Goal: Transaction & Acquisition: Book appointment/travel/reservation

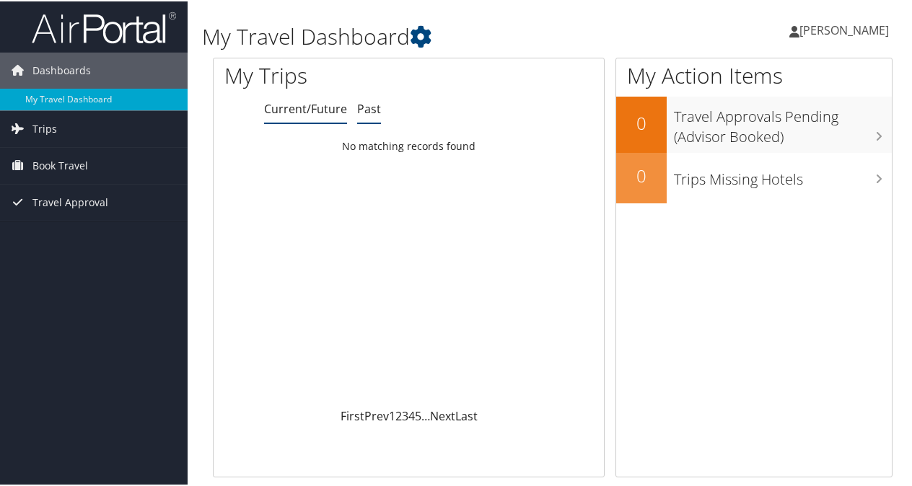
click at [367, 100] on link "Past" at bounding box center [369, 108] width 24 height 16
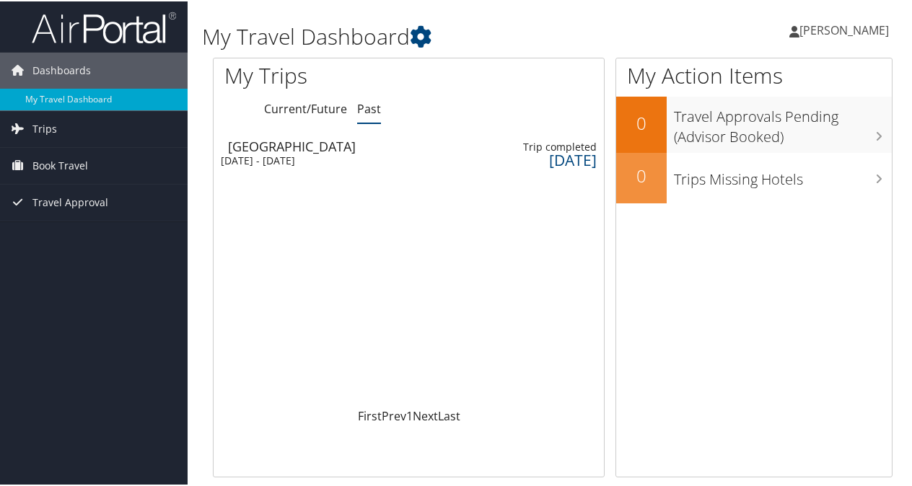
click at [322, 144] on div "Las Vegas" at bounding box center [295, 145] width 134 height 13
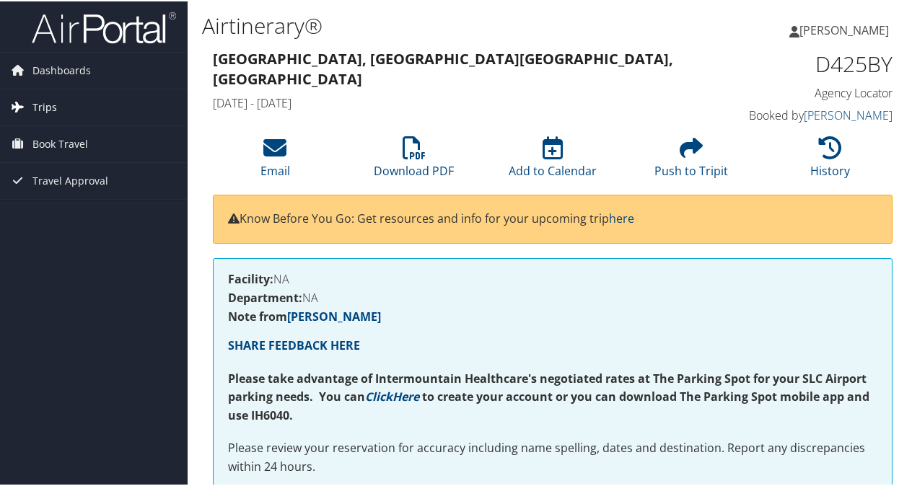
click at [48, 105] on span "Trips" at bounding box center [44, 106] width 25 height 36
click at [66, 211] on span "Book Travel" at bounding box center [60, 208] width 56 height 36
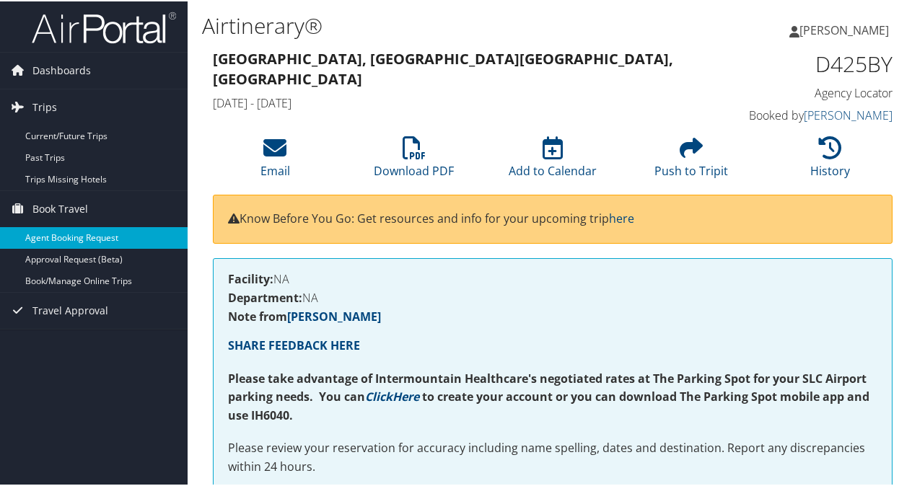
click at [113, 235] on link "Agent Booking Request" at bounding box center [94, 237] width 188 height 22
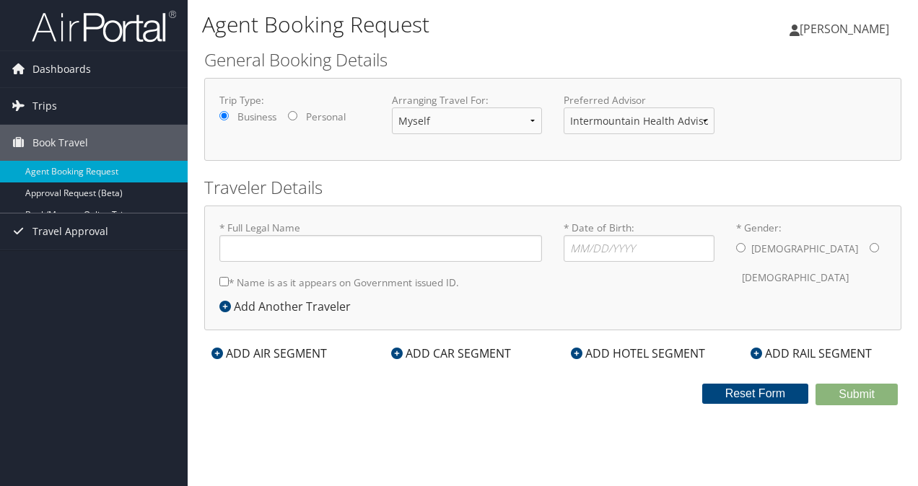
type input "Vanessa Gepielago Monsalud"
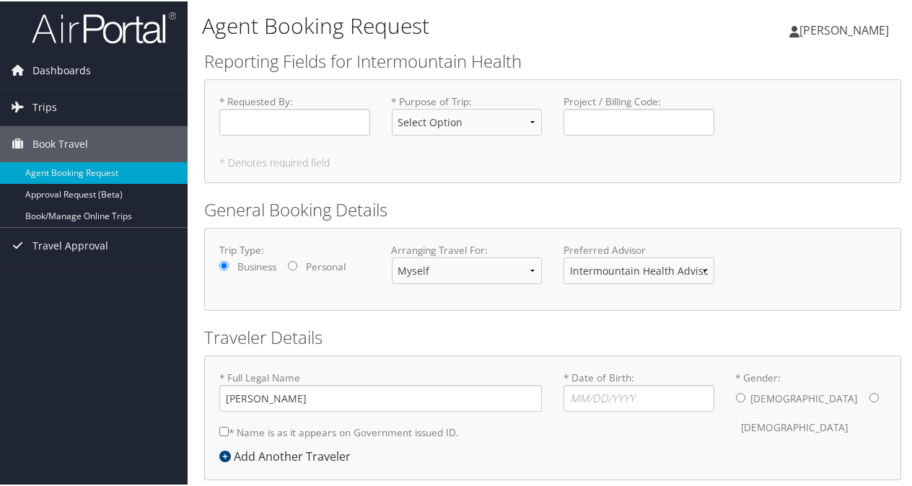
click at [261, 139] on div "* Requested By : Required" at bounding box center [295, 119] width 173 height 53
click at [265, 122] on input "* Requested By : Required" at bounding box center [294, 121] width 151 height 27
type input "[PERSON_NAME]"
click at [446, 133] on select "Select Option 3rd Party Reimbursable Business CME Conf or Education Groups Pers…" at bounding box center [467, 121] width 151 height 27
select select "Business"
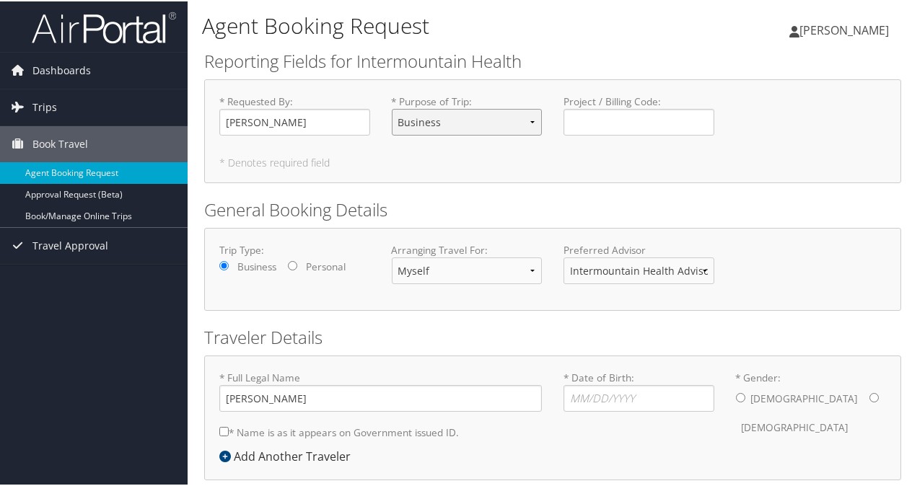
click at [392, 108] on select "Select Option 3rd Party Reimbursable Business CME Conf or Education Groups Pers…" at bounding box center [467, 121] width 151 height 27
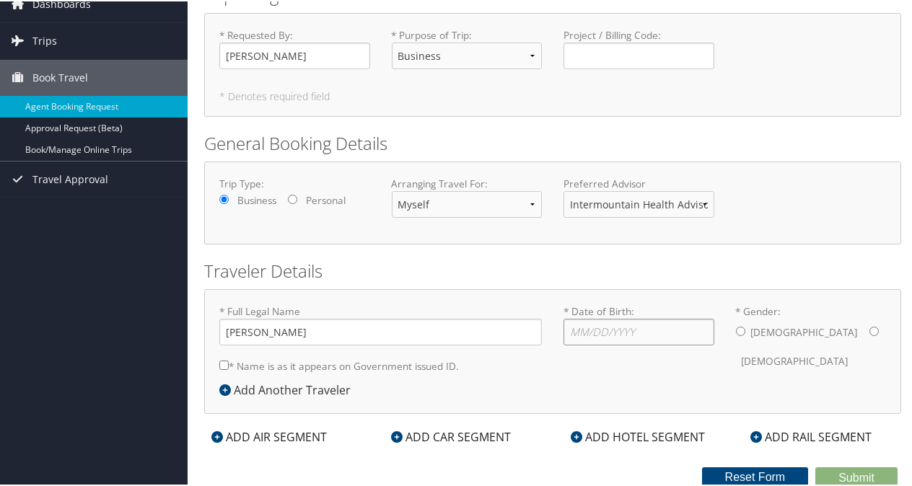
click at [582, 325] on input "* Date of Birth: Invalid Date" at bounding box center [639, 331] width 151 height 27
type input "[DATE]"
click at [870, 332] on input "* Gender: [DEMOGRAPHIC_DATA] [DEMOGRAPHIC_DATA]" at bounding box center [874, 330] width 9 height 9
radio input "true"
click at [219, 362] on input "* Name is as it appears on Government issued ID." at bounding box center [223, 363] width 9 height 9
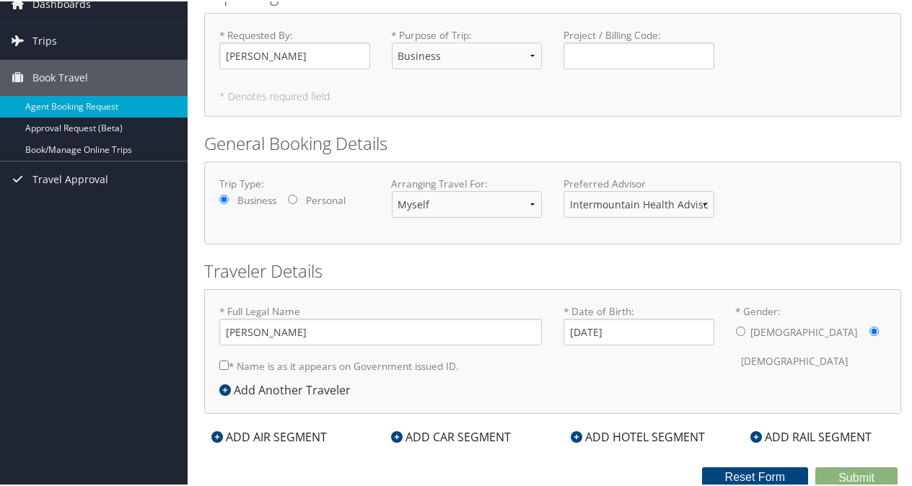
checkbox input "true"
click at [583, 435] on div "ADD HOTEL SEGMENT" at bounding box center [638, 435] width 149 height 17
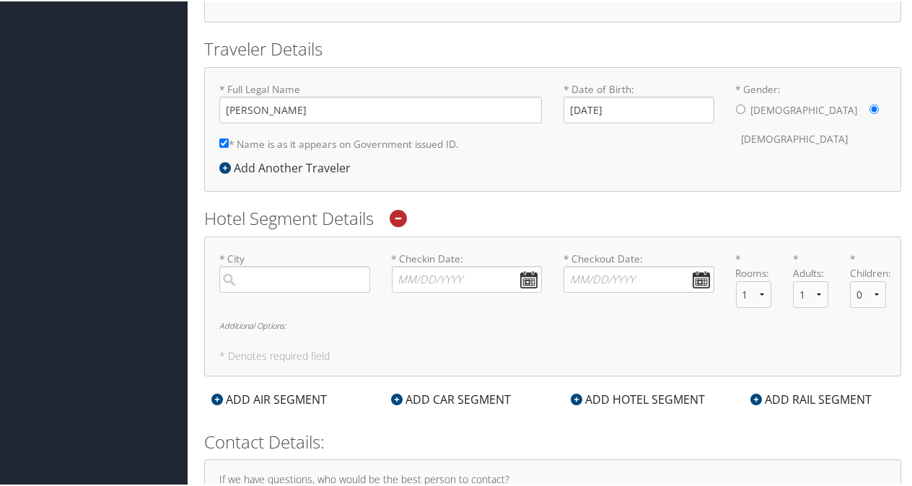
scroll to position [413, 0]
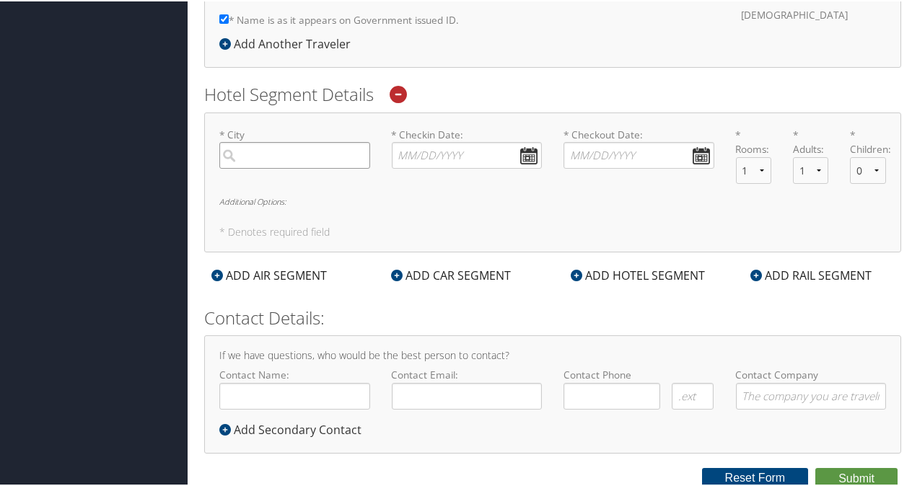
click at [253, 158] on input "search" at bounding box center [294, 154] width 151 height 27
type input "p"
type input "l"
type input "n"
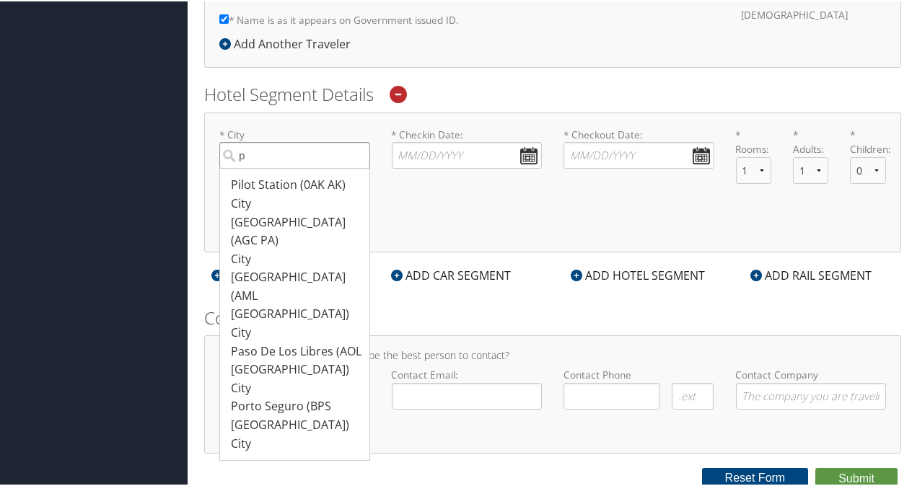
type input "p"
click at [493, 105] on div "Hotel Segment Details * City p Pilot Station (0AK AK) City 7 7 Pittsburgh (AGC …" at bounding box center [552, 166] width 697 height 170
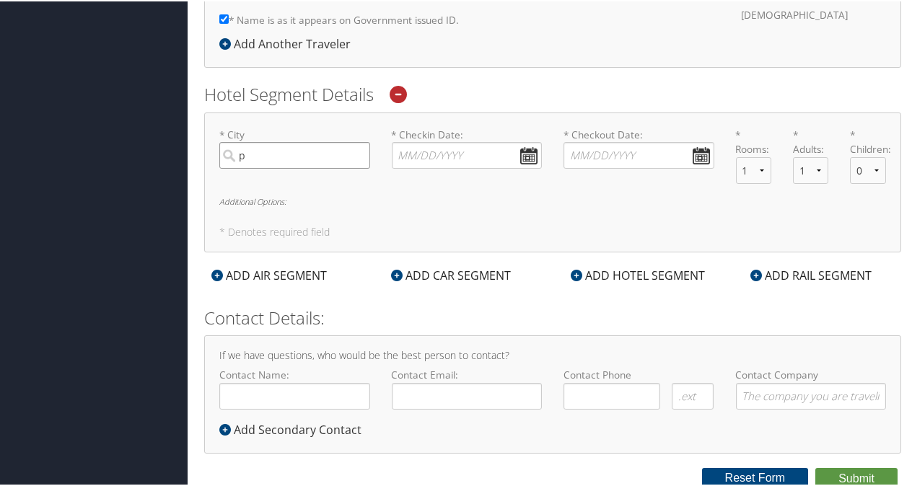
click at [303, 150] on input "p" at bounding box center [294, 154] width 151 height 27
click at [245, 403] on input "Contact Name:" at bounding box center [294, 395] width 151 height 27
type input "[PERSON_NAME]"
type input "v"
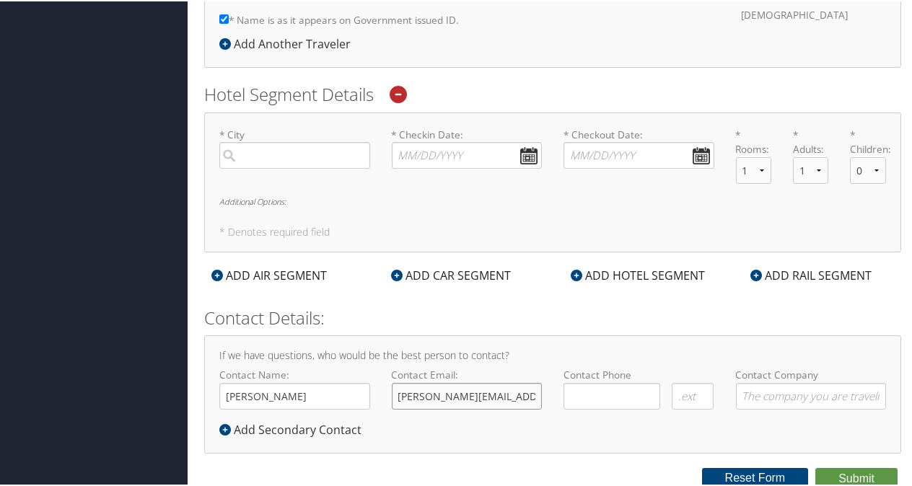
scroll to position [0, 1]
type input "[PERSON_NAME][EMAIL_ADDRESS][PERSON_NAME][DOMAIN_NAME]"
type input "[PHONE_NUMBER]"
click at [775, 387] on input "Contact Company" at bounding box center [811, 395] width 151 height 27
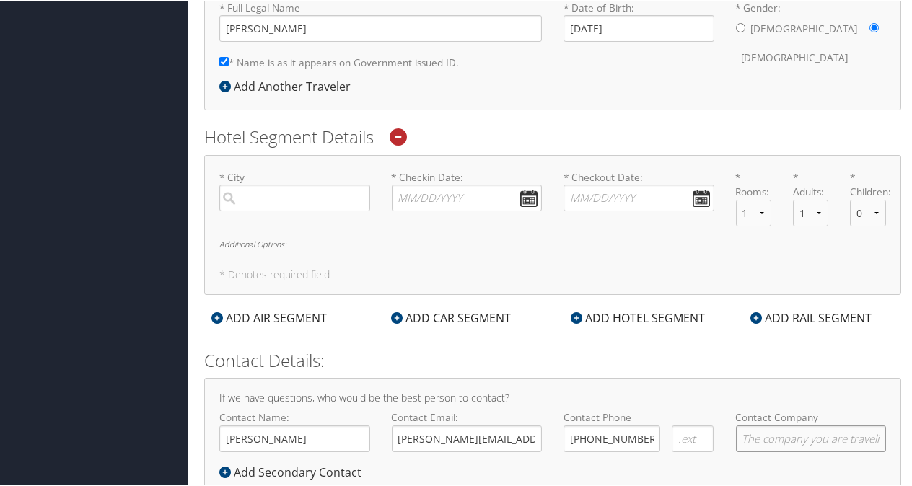
scroll to position [370, 0]
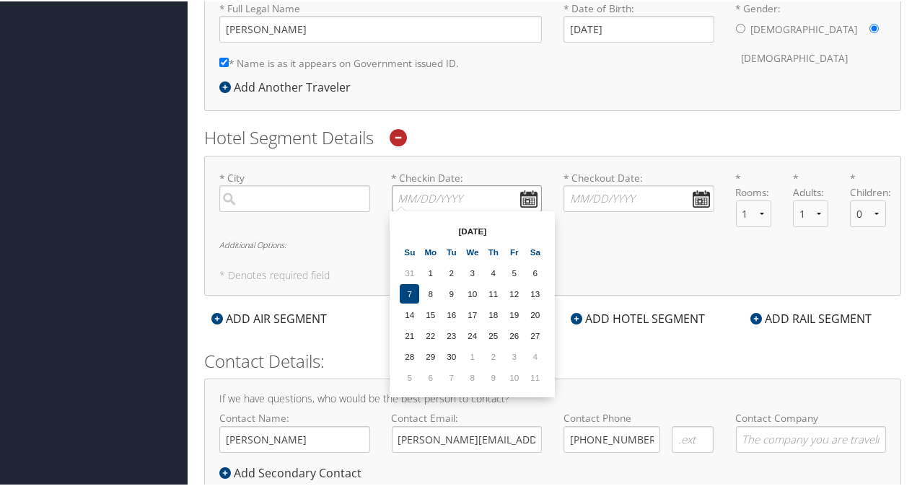
click at [528, 199] on input "* Checkin Date: Dates must be valid" at bounding box center [467, 197] width 151 height 27
click at [453, 310] on td "16" at bounding box center [451, 313] width 19 height 19
type input "[DATE]"
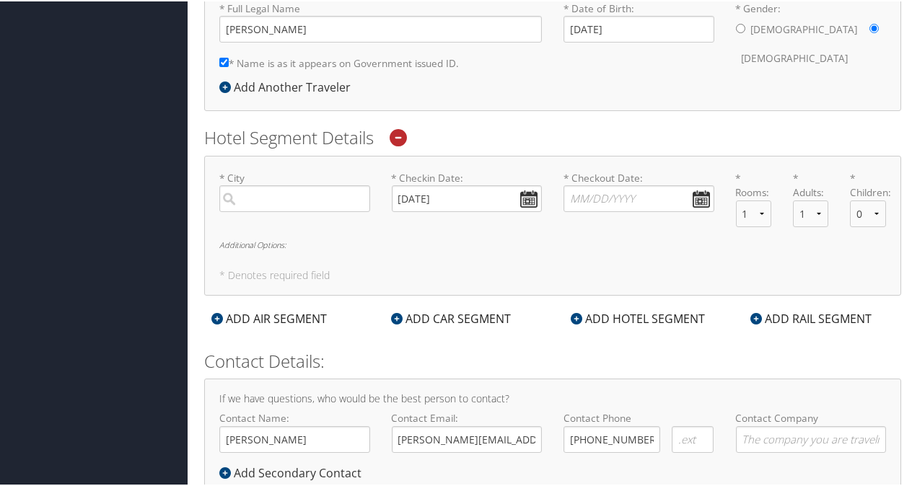
click at [713, 200] on div "* Checkout Date: Dates must be valid" at bounding box center [639, 196] width 173 height 53
click at [687, 195] on input "* Checkout Date: Dates must be valid" at bounding box center [639, 197] width 151 height 27
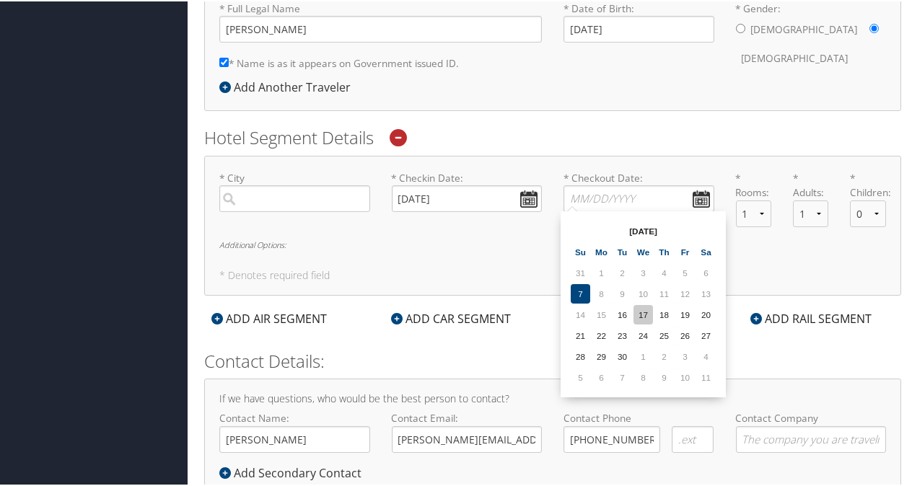
click at [638, 315] on td "17" at bounding box center [643, 313] width 19 height 19
type input "[DATE]"
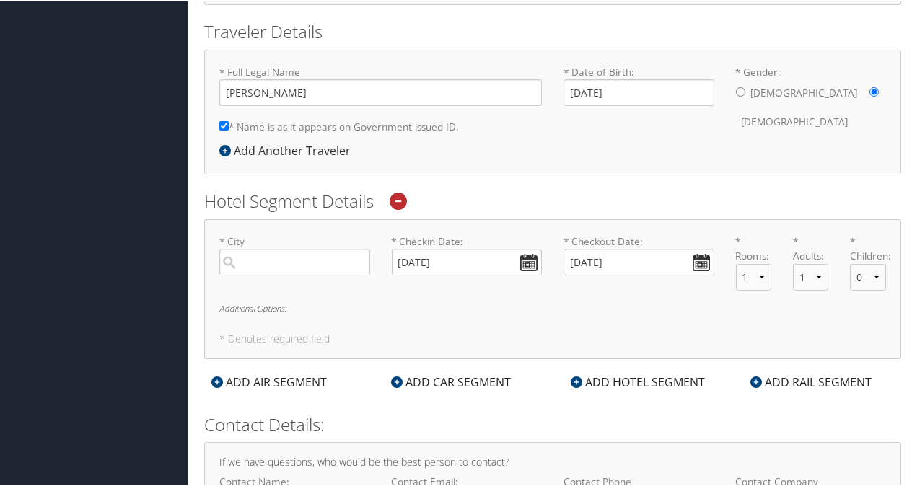
scroll to position [305, 0]
click at [287, 259] on input "search" at bounding box center [294, 262] width 151 height 27
type input "p"
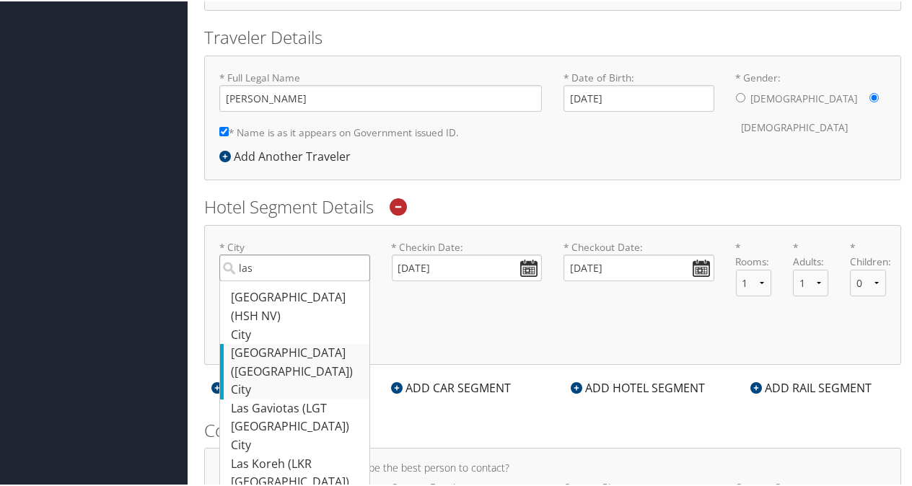
scroll to position [287, 0]
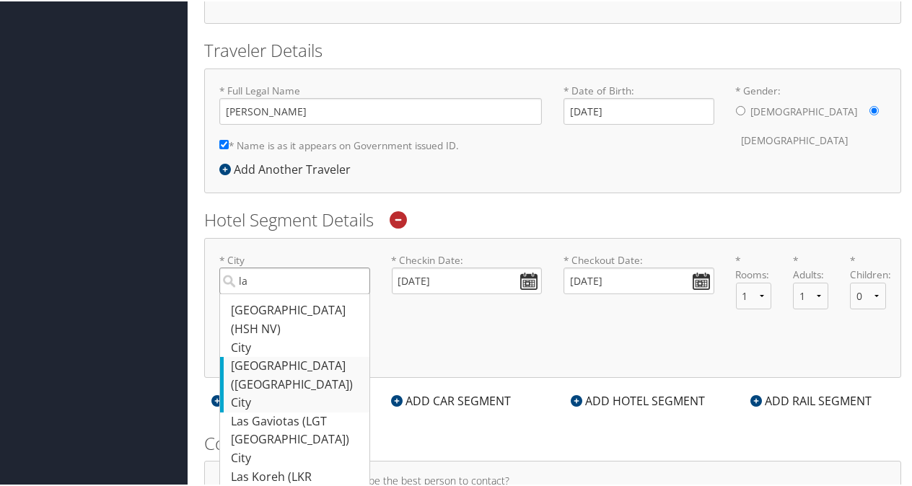
type input "l"
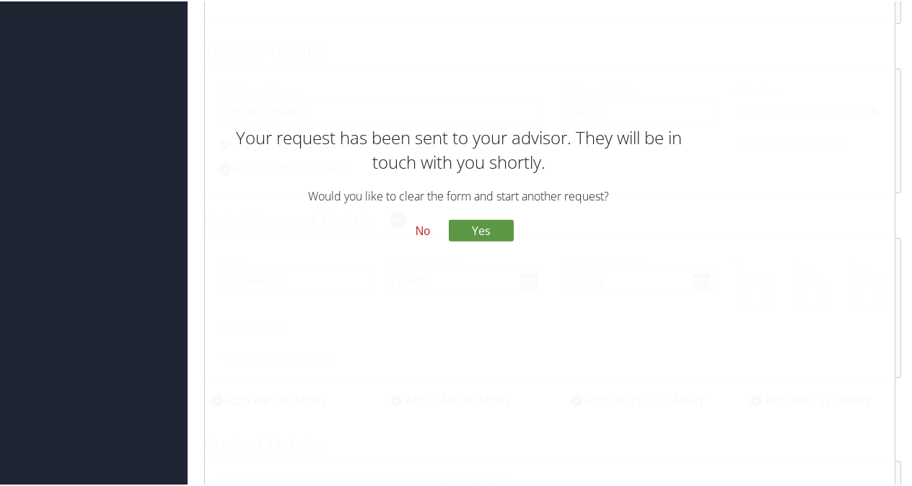
click at [419, 231] on button "No" at bounding box center [423, 229] width 38 height 25
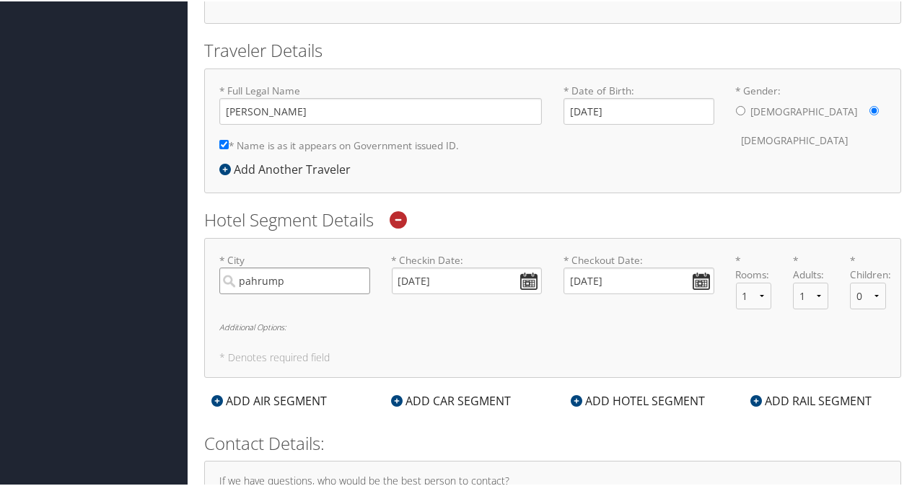
click at [281, 284] on input "pahrump" at bounding box center [294, 279] width 151 height 27
type input "pahrump, nevada"
click at [310, 245] on div "* City pahrump, nevada No results found -1 Required * Checkin Date: 09/16/2025 …" at bounding box center [552, 307] width 697 height 140
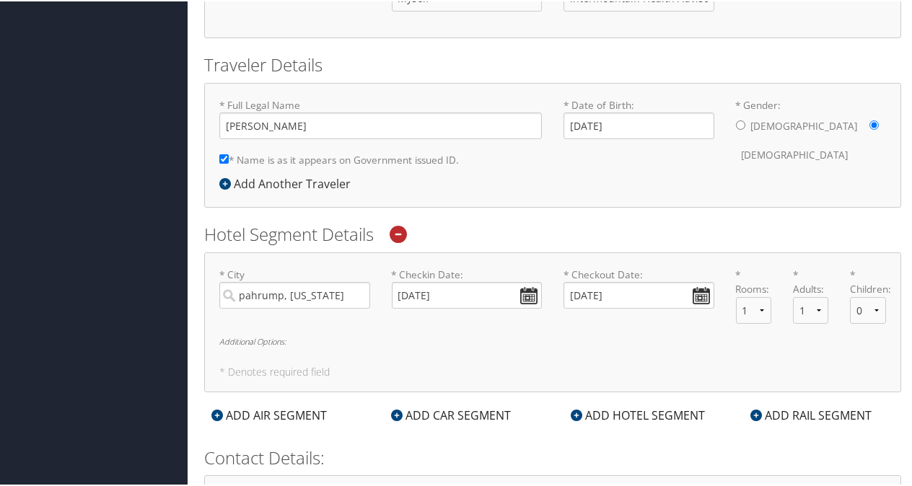
scroll to position [276, 0]
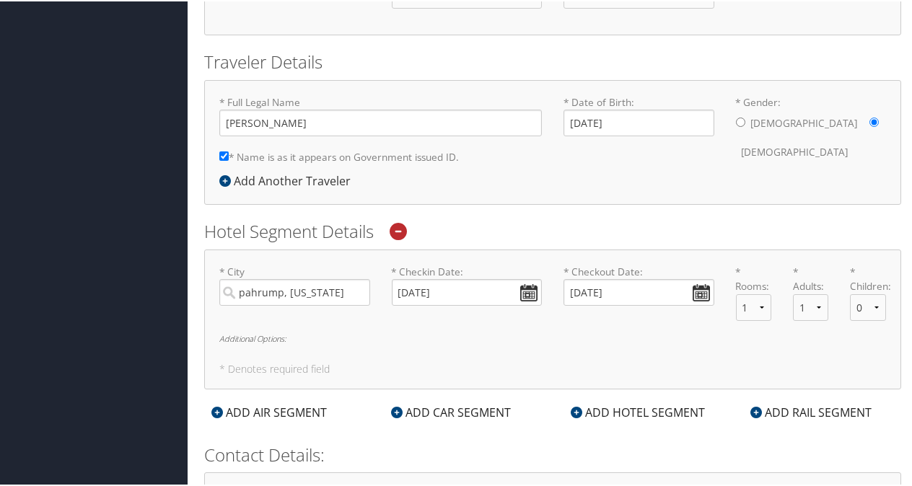
click at [398, 243] on div "Hotel Segment Details * City pahrump, nevada No results found -1 Required * Che…" at bounding box center [552, 303] width 697 height 170
click at [403, 238] on div at bounding box center [398, 230] width 40 height 24
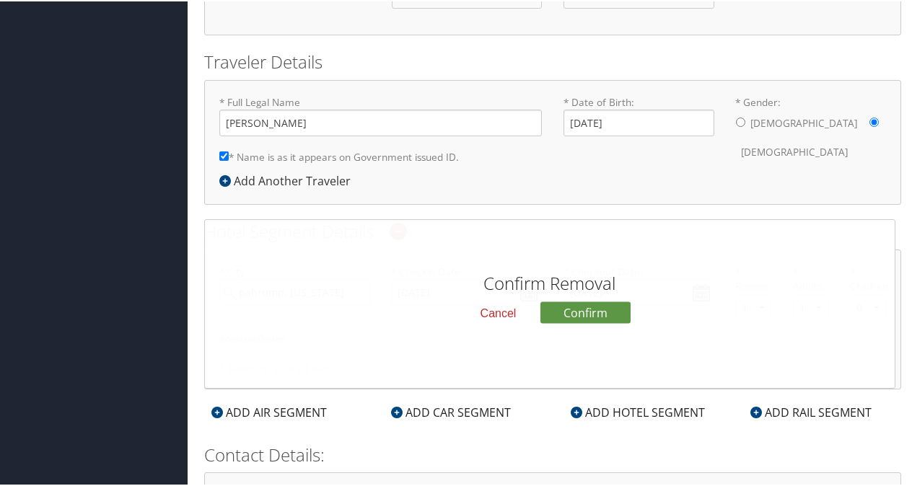
click at [501, 310] on button "Cancel" at bounding box center [498, 312] width 59 height 25
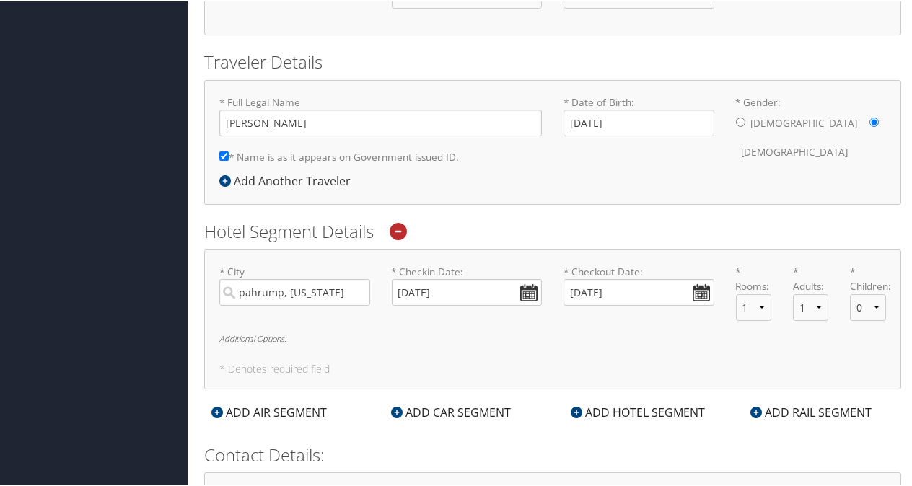
click at [608, 411] on div "ADD HOTEL SEGMENT" at bounding box center [638, 411] width 149 height 17
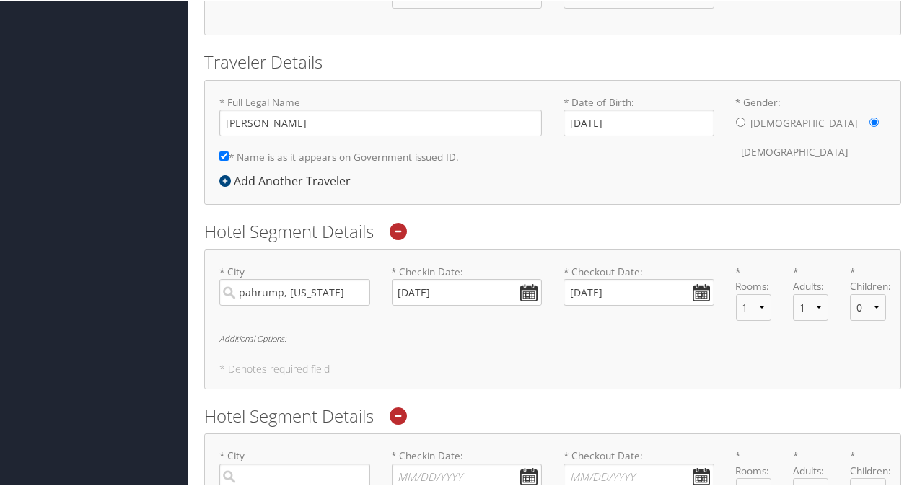
click at [413, 412] on div at bounding box center [398, 415] width 40 height 24
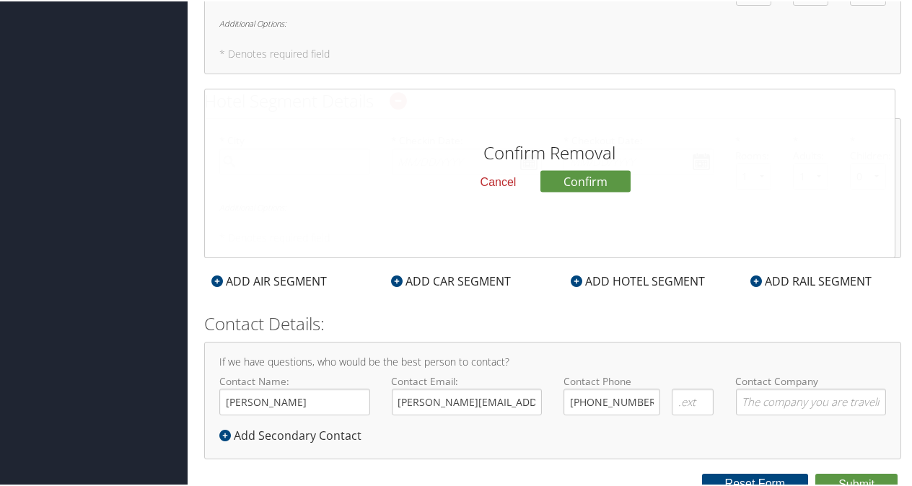
scroll to position [596, 0]
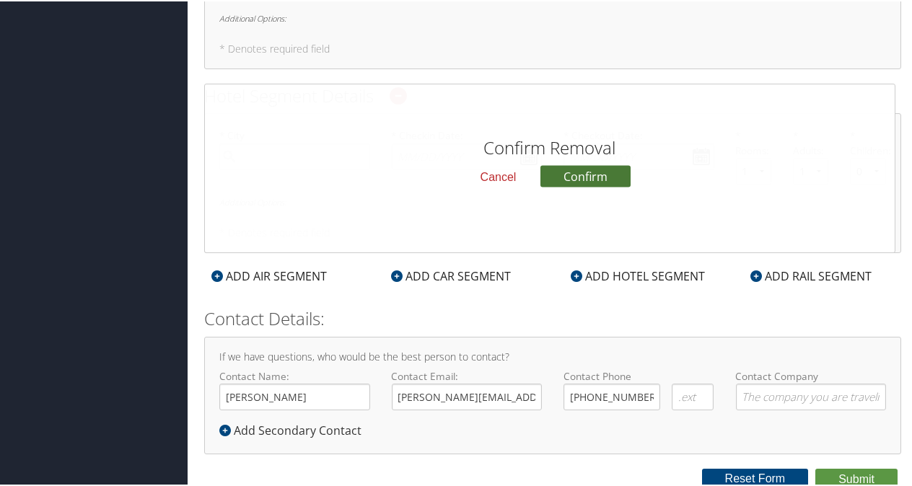
click at [577, 170] on button "Confirm" at bounding box center [586, 176] width 90 height 22
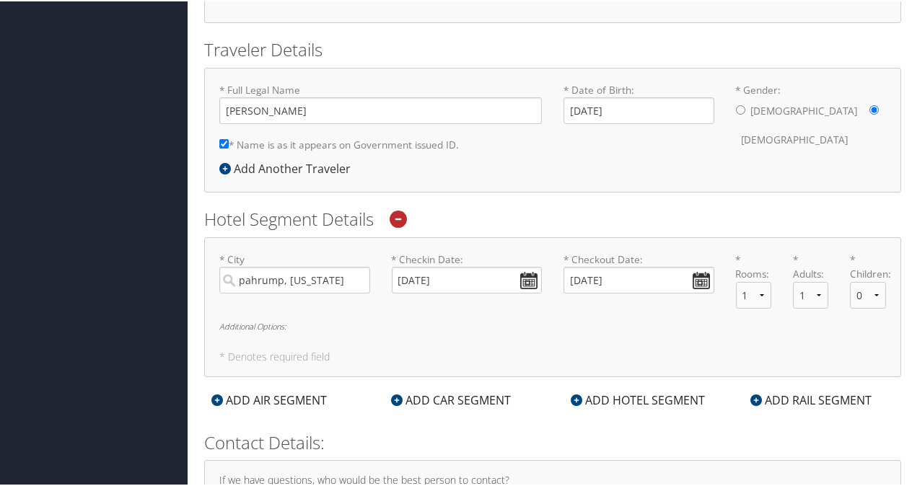
scroll to position [287, 0]
click at [736, 257] on label "* Rooms:" at bounding box center [753, 267] width 35 height 30
click at [327, 352] on h5 "* Denotes required field" at bounding box center [552, 357] width 667 height 10
click at [274, 324] on h6 "Additional Options:" at bounding box center [552, 326] width 667 height 8
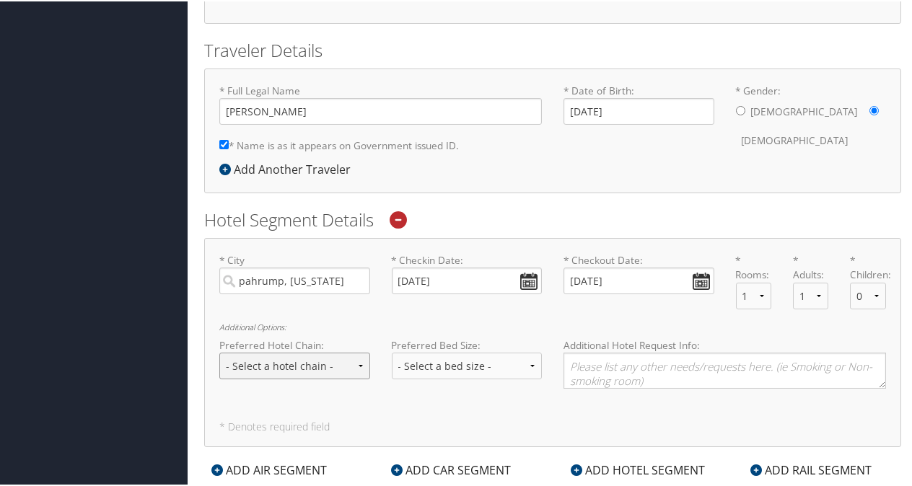
click at [286, 359] on select "- Select a hotel chain - Hyatt Mandarin Oriental Hilton Hotels Pullman Hotels M…" at bounding box center [294, 365] width 151 height 27
click at [424, 357] on select "- Select a bed size - Twin Full Queen King" at bounding box center [467, 365] width 151 height 27
select select "King"
click at [392, 352] on select "- Select a bed size - Twin Full Queen King" at bounding box center [467, 365] width 151 height 27
click at [248, 366] on select "- Select a hotel chain - Hyatt Mandarin Oriental Hilton Hotels Pullman Hotels M…" at bounding box center [294, 365] width 151 height 27
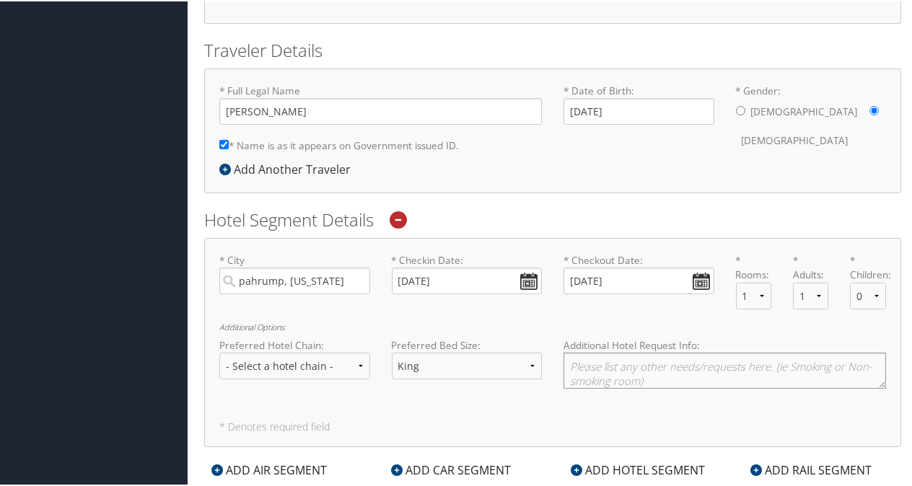
click at [645, 367] on textarea at bounding box center [725, 370] width 323 height 36
type textarea "non smoking"
click at [319, 375] on select "- Select a hotel chain - Hyatt Mandarin Oriental Hilton Hotels Pullman Hotels M…" at bounding box center [294, 365] width 151 height 27
click at [426, 322] on h6 "Additional Options:" at bounding box center [552, 326] width 667 height 8
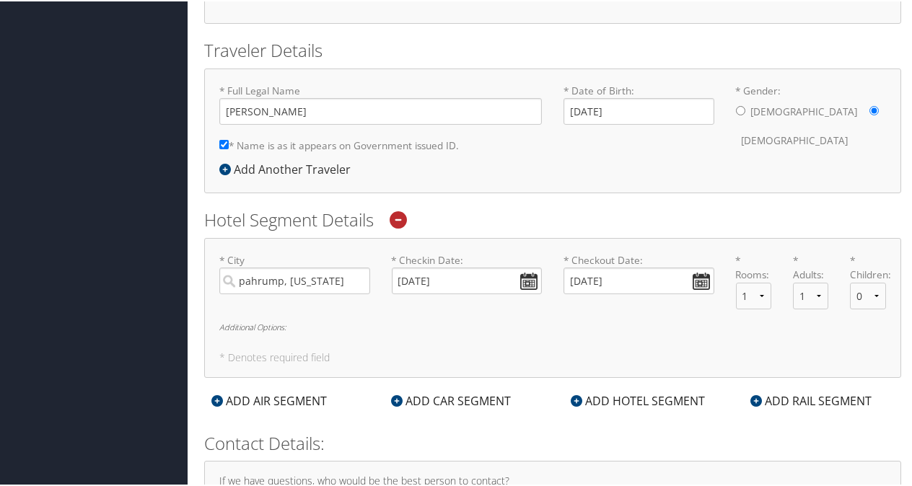
click at [253, 355] on h5 "* Denotes required field" at bounding box center [552, 357] width 667 height 10
click at [267, 326] on h6 "Additional Options:" at bounding box center [552, 326] width 667 height 8
select select "King"
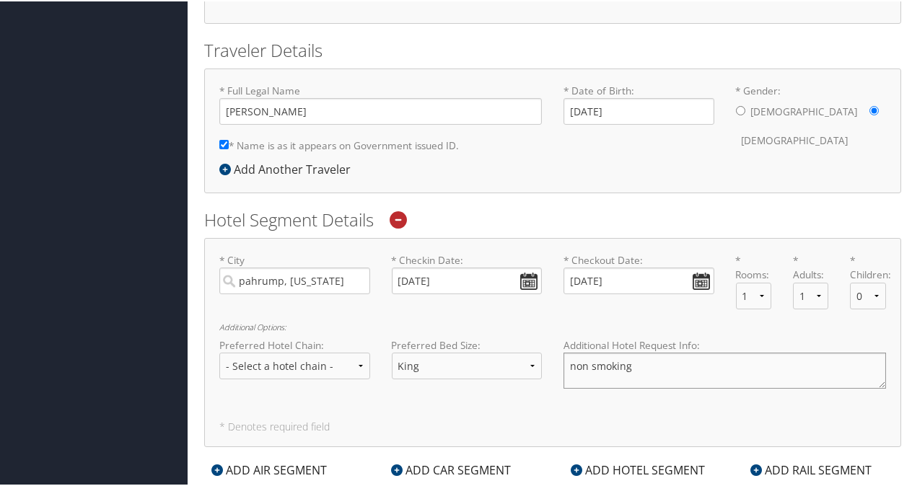
click at [567, 361] on textarea "non smoking" at bounding box center [725, 370] width 323 height 36
click at [593, 365] on textarea "Prefer Holiday Inn located in Pahrump, Nevadanon smoking" at bounding box center [725, 370] width 323 height 36
click at [664, 372] on textarea "Please book with Holiday Inn located in Pahrump, Nevadanon smoking" at bounding box center [725, 370] width 323 height 36
click at [846, 364] on textarea "Please book with Holiday Inn located in Pahrump, Nevadanon smoking" at bounding box center [725, 370] width 323 height 36
click at [836, 362] on textarea "Please book with Holiday Inn located in Pahrump, Nevadanon smoking" at bounding box center [725, 370] width 323 height 36
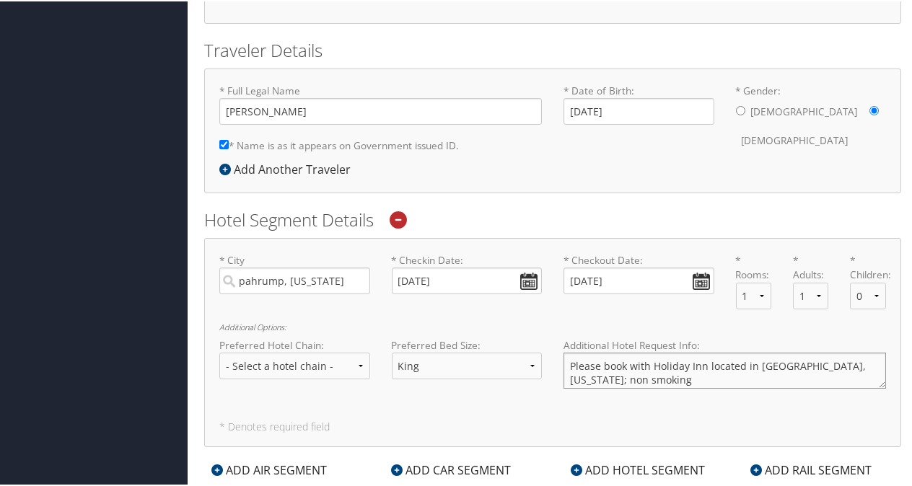
click at [615, 374] on textarea "Please book with Holiday Inn located in Pahrump, Nevada; non smoking" at bounding box center [725, 370] width 323 height 36
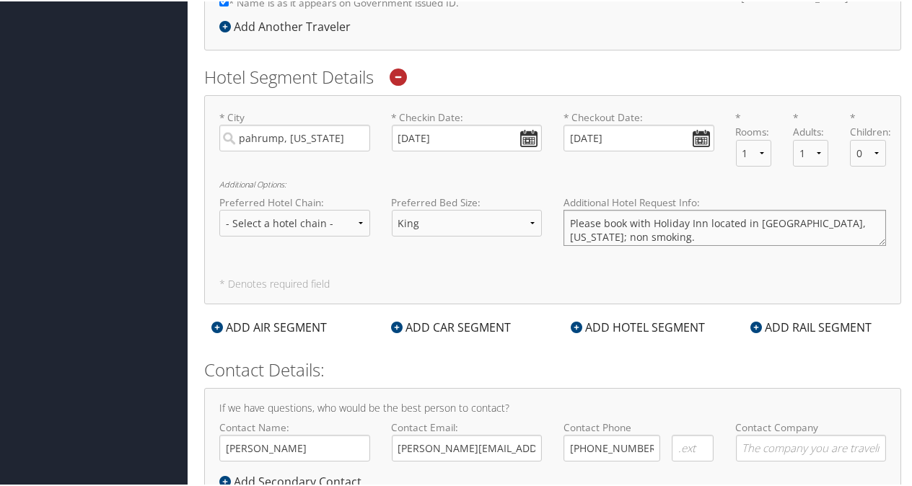
scroll to position [482, 0]
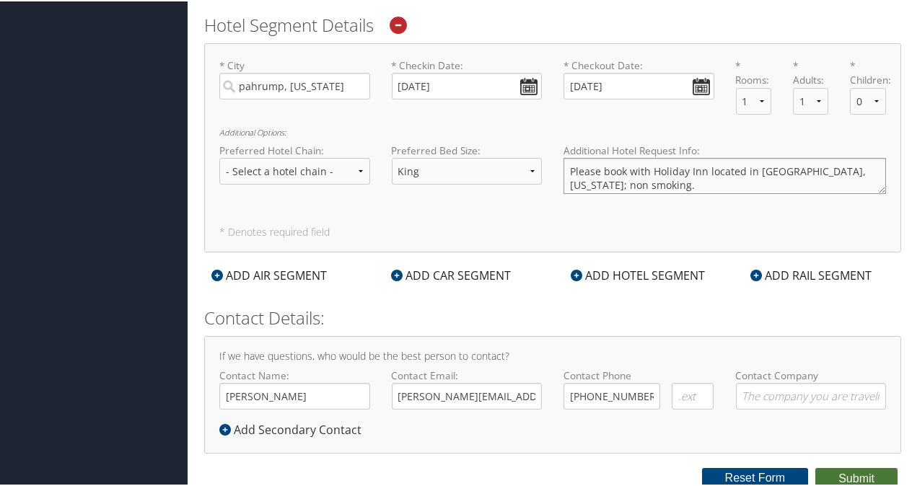
type textarea "Please book with Holiday Inn located in Pahrump, Nevada; non smoking."
click at [842, 476] on button "Submit" at bounding box center [857, 478] width 82 height 22
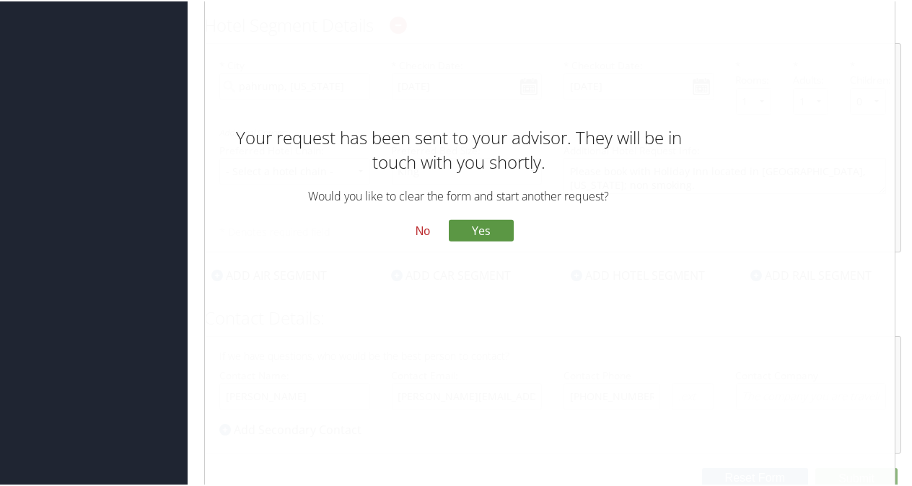
click at [424, 224] on button "No" at bounding box center [423, 229] width 38 height 25
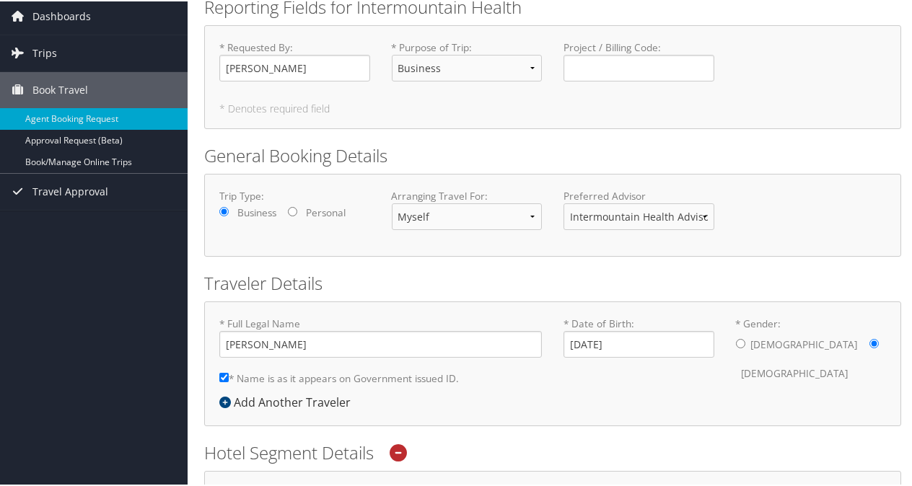
scroll to position [0, 0]
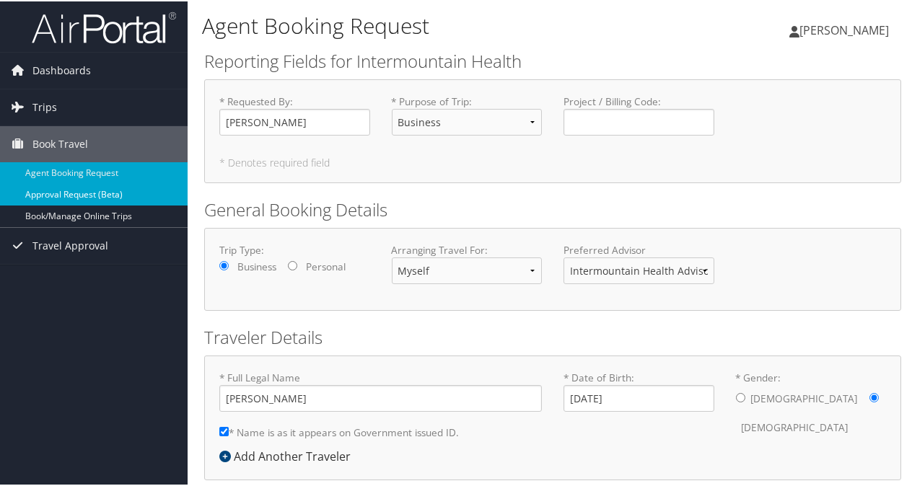
drag, startPoint x: 73, startPoint y: 180, endPoint x: 51, endPoint y: 192, distance: 24.5
drag, startPoint x: 51, startPoint y: 192, endPoint x: 35, endPoint y: 192, distance: 16.6
click at [35, 192] on link "Approval Request (Beta)" at bounding box center [94, 194] width 188 height 22
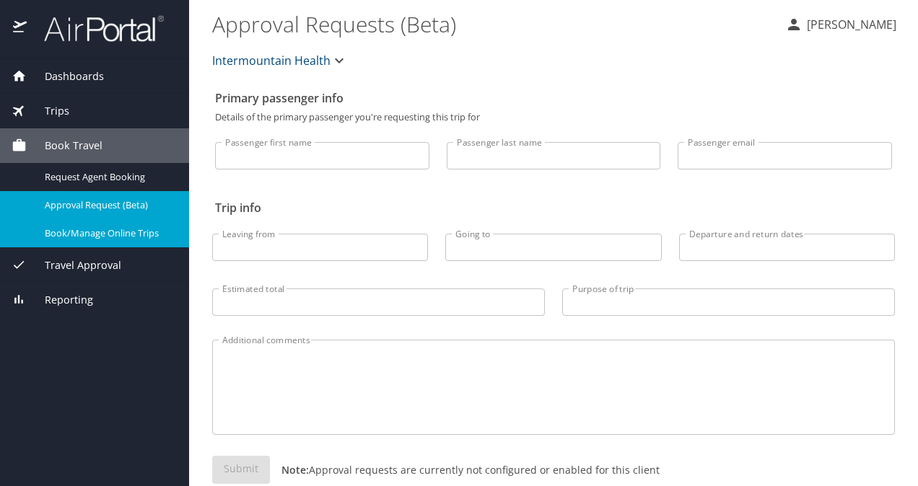
click at [122, 238] on span "Book/Manage Online Trips" at bounding box center [108, 234] width 127 height 14
click at [297, 51] on span "Intermountain Health" at bounding box center [271, 61] width 118 height 20
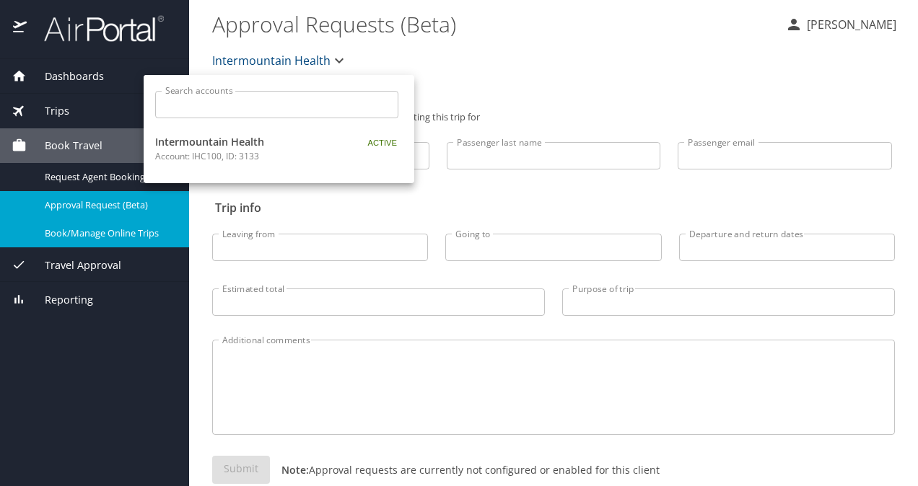
click at [79, 105] on div at bounding box center [459, 243] width 918 height 486
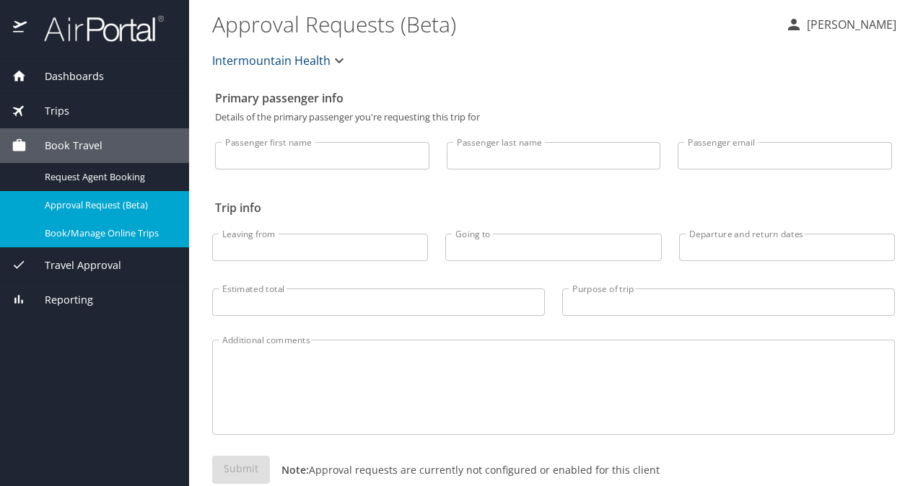
click at [62, 107] on span "Trips" at bounding box center [48, 111] width 43 height 16
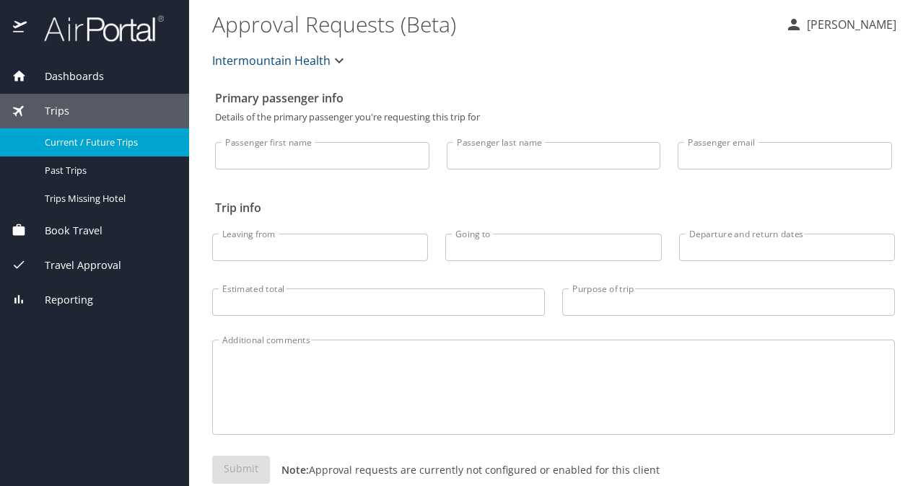
click at [74, 139] on span "Current / Future Trips" at bounding box center [108, 143] width 127 height 14
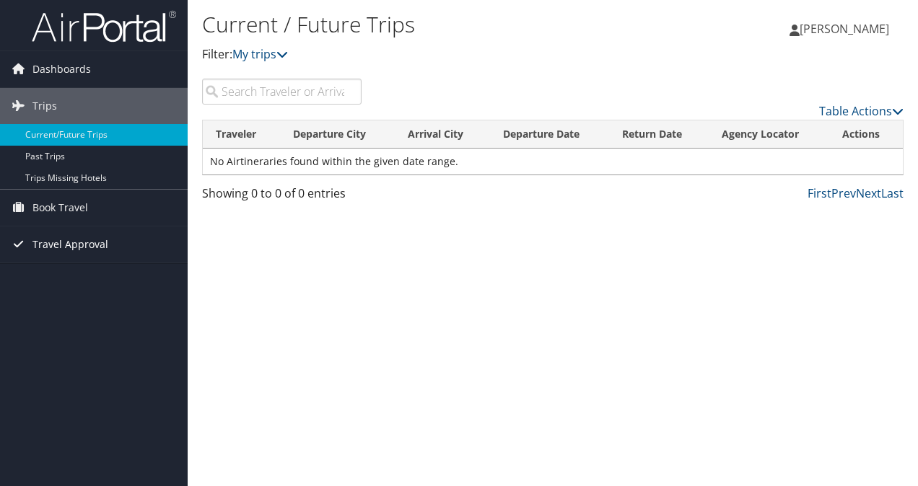
click at [69, 244] on span "Travel Approval" at bounding box center [70, 245] width 76 height 36
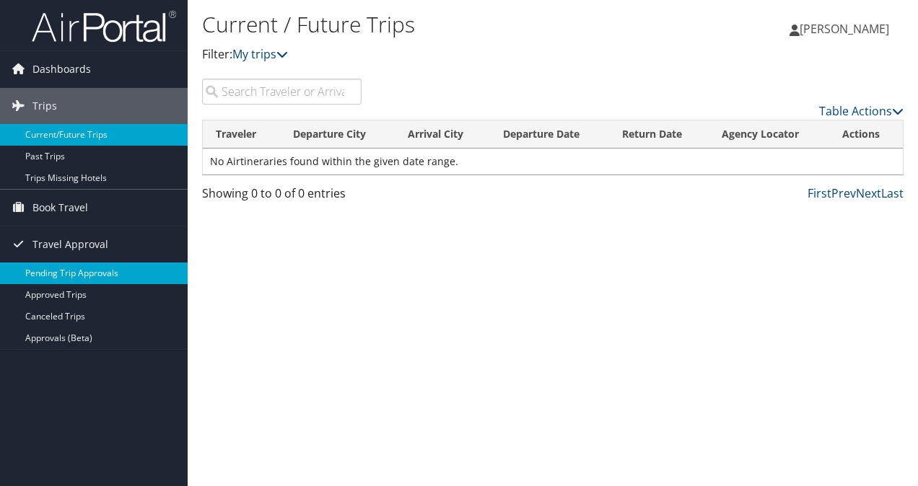
click at [58, 268] on link "Pending Trip Approvals" at bounding box center [94, 274] width 188 height 22
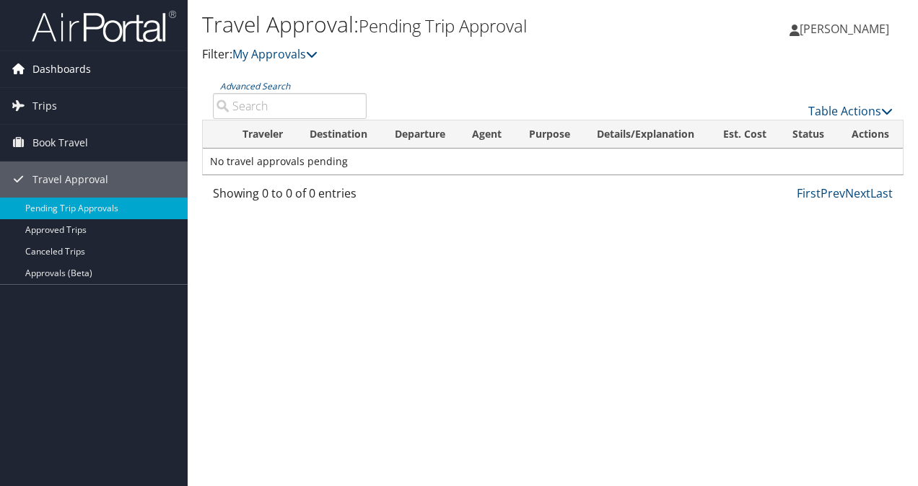
click at [55, 66] on span "Dashboards" at bounding box center [61, 69] width 58 height 36
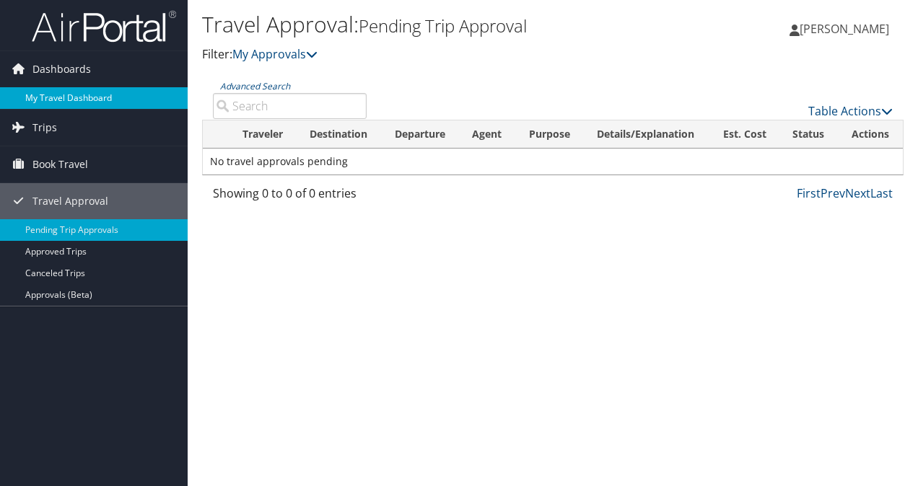
click at [63, 89] on link "My Travel Dashboard" at bounding box center [94, 98] width 188 height 22
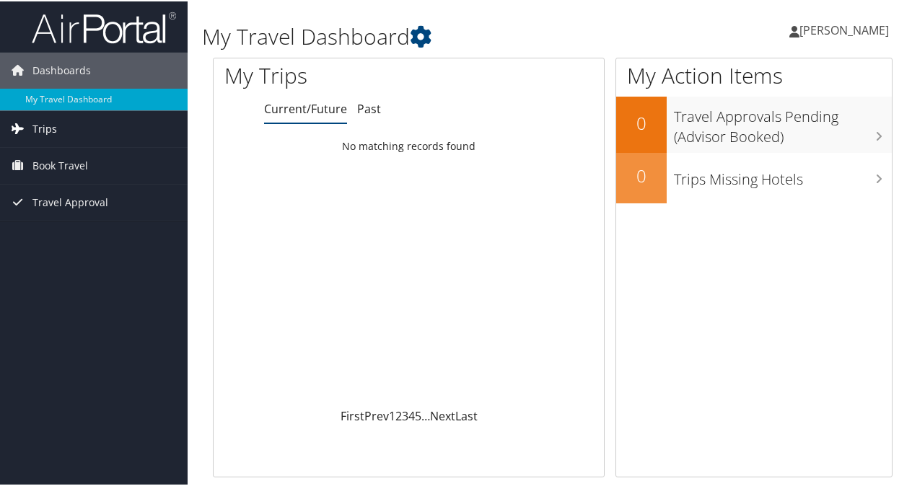
click at [59, 118] on link "Trips" at bounding box center [94, 128] width 188 height 36
click at [56, 220] on span "Book Travel" at bounding box center [60, 229] width 56 height 36
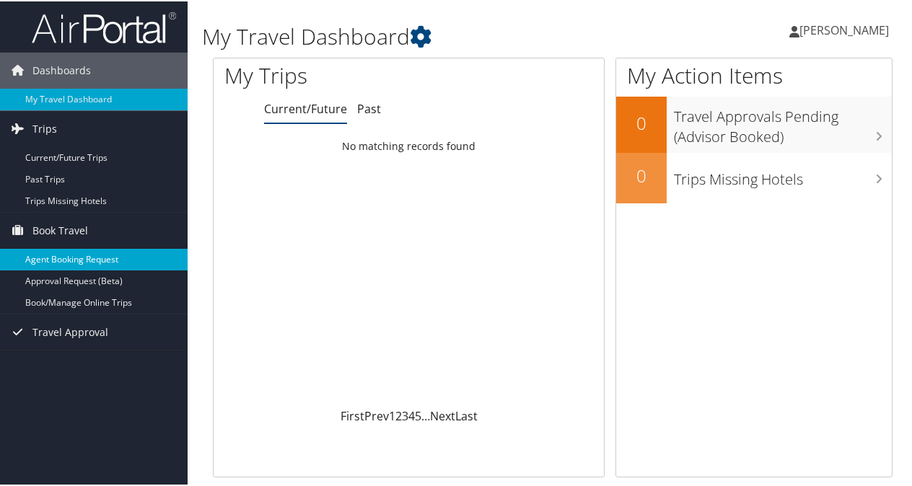
click at [67, 257] on link "Agent Booking Request" at bounding box center [94, 259] width 188 height 22
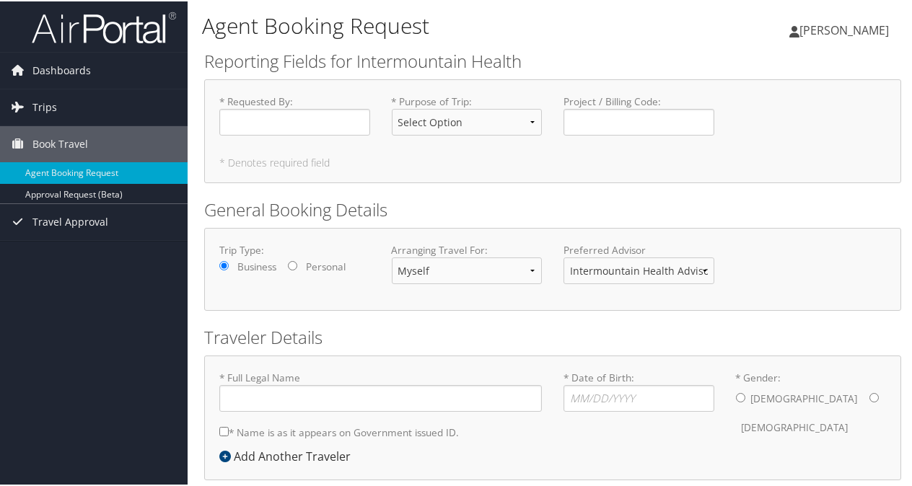
type input "[PERSON_NAME]"
click at [295, 115] on input "* Requested By : Required" at bounding box center [294, 121] width 151 height 27
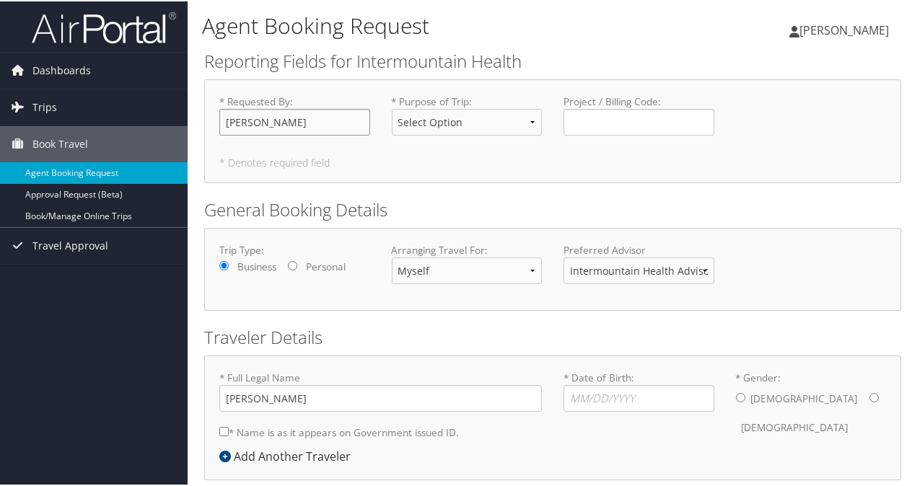
type input "[PERSON_NAME]"
select select "Business"
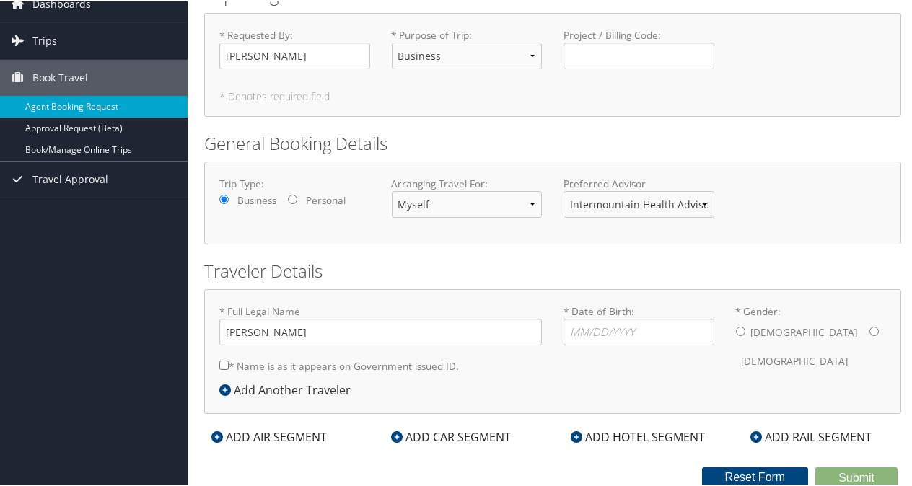
click at [219, 359] on input "* Name is as it appears on Government issued ID." at bounding box center [223, 363] width 9 height 9
click at [225, 364] on input "* Name is as it appears on Government issued ID." at bounding box center [223, 363] width 9 height 9
checkbox input "true"
click at [587, 332] on input "* Date of Birth: Invalid Date" at bounding box center [639, 331] width 151 height 27
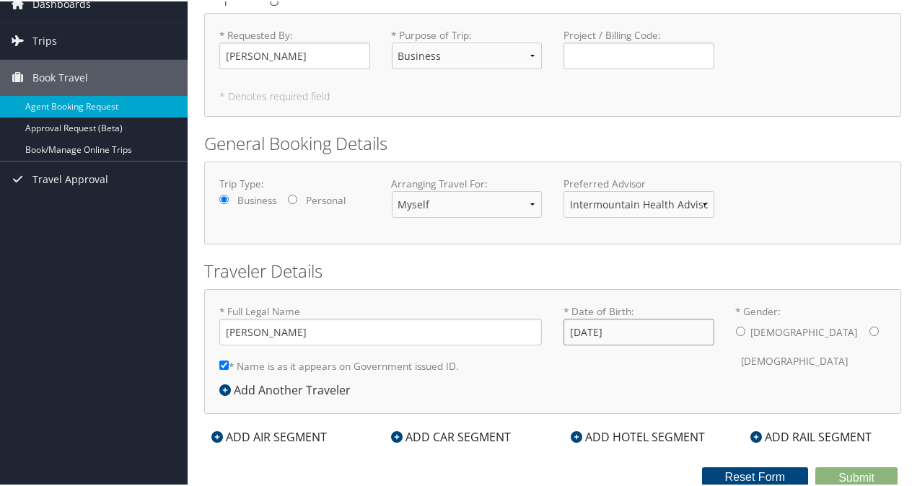
type input "[DATE]"
click at [870, 326] on input "* Gender: [DEMOGRAPHIC_DATA] [DEMOGRAPHIC_DATA]" at bounding box center [874, 330] width 9 height 9
radio input "true"
drag, startPoint x: 261, startPoint y: 383, endPoint x: 629, endPoint y: 432, distance: 372.0
click at [629, 432] on div "ADD HOTEL SEGMENT" at bounding box center [638, 435] width 149 height 17
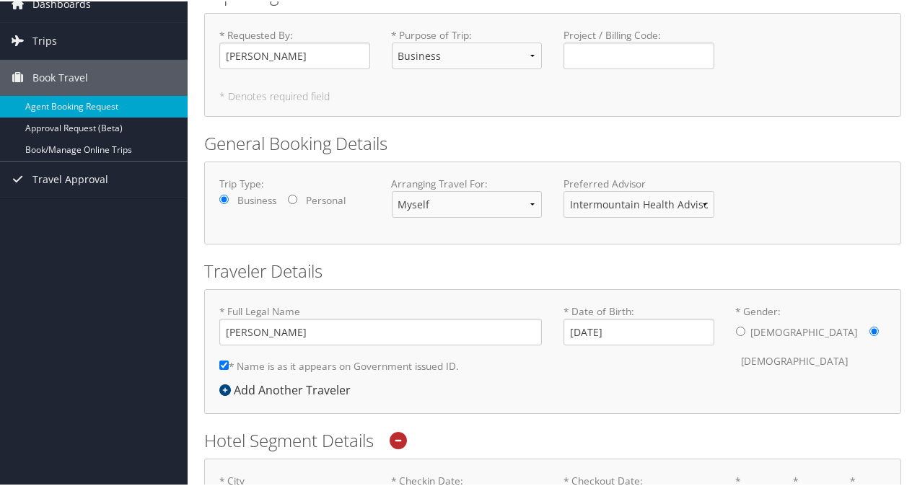
scroll to position [269, 0]
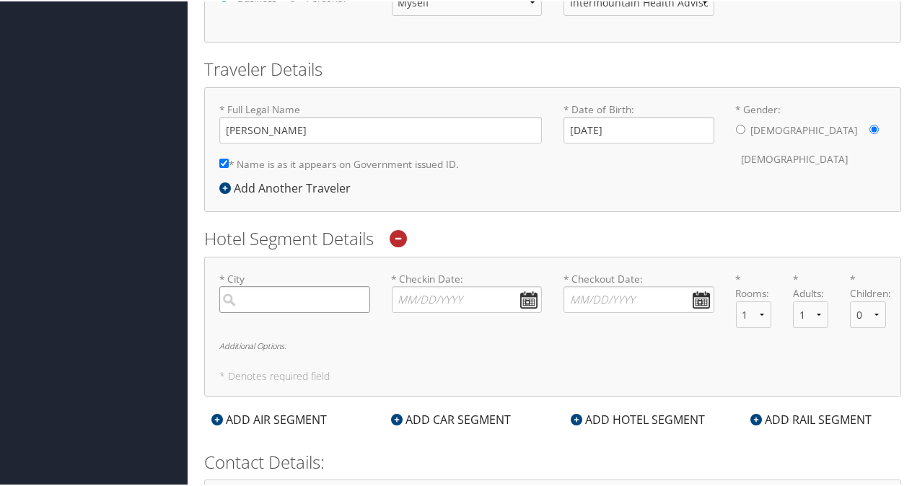
click at [268, 302] on input "search" at bounding box center [294, 298] width 151 height 27
type input "pahrump"
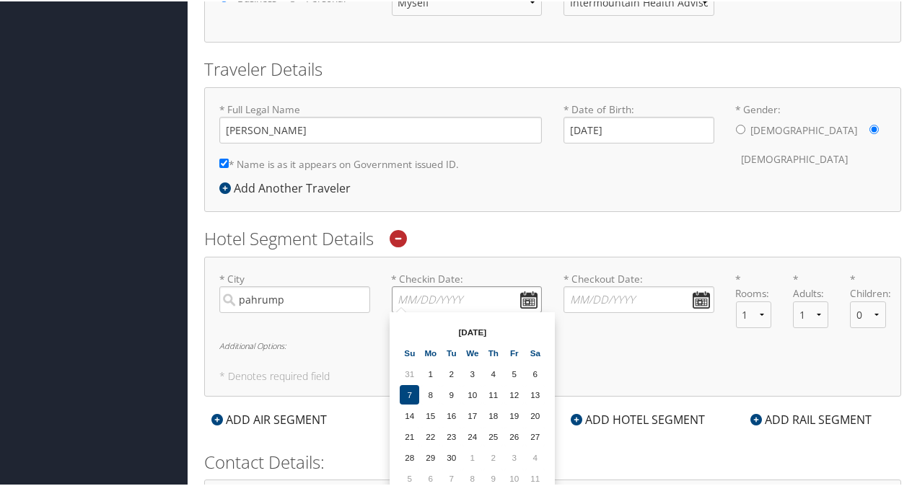
click at [433, 286] on input "* Checkin Date: Dates must be valid" at bounding box center [467, 298] width 151 height 27
click at [453, 412] on td "16" at bounding box center [451, 414] width 19 height 19
type input "[DATE]"
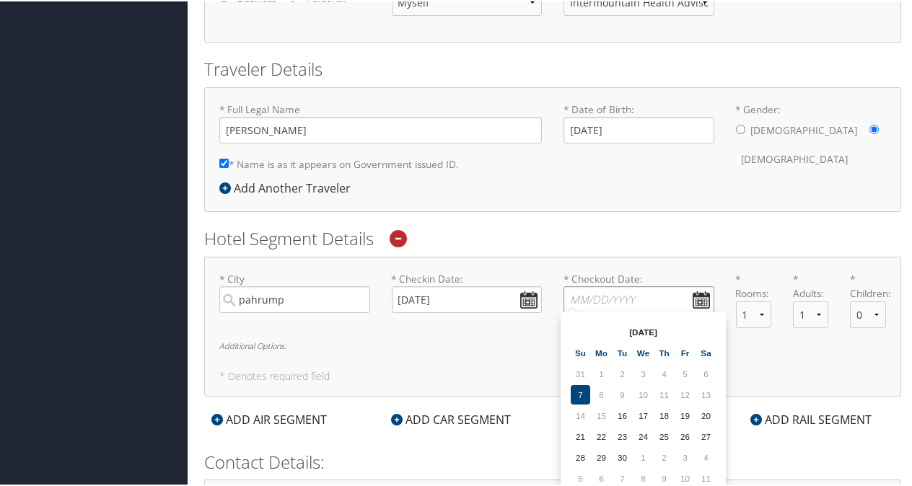
click at [689, 294] on input "* Checkout Date: Dates must be valid" at bounding box center [639, 298] width 151 height 27
click at [647, 413] on td "17" at bounding box center [643, 414] width 19 height 19
type input "[DATE]"
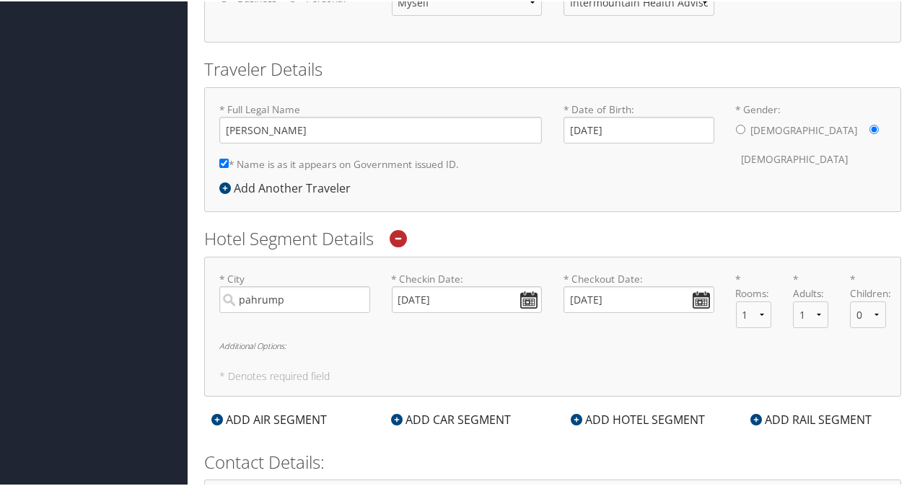
click at [266, 346] on h6 "Additional Options:" at bounding box center [552, 345] width 667 height 8
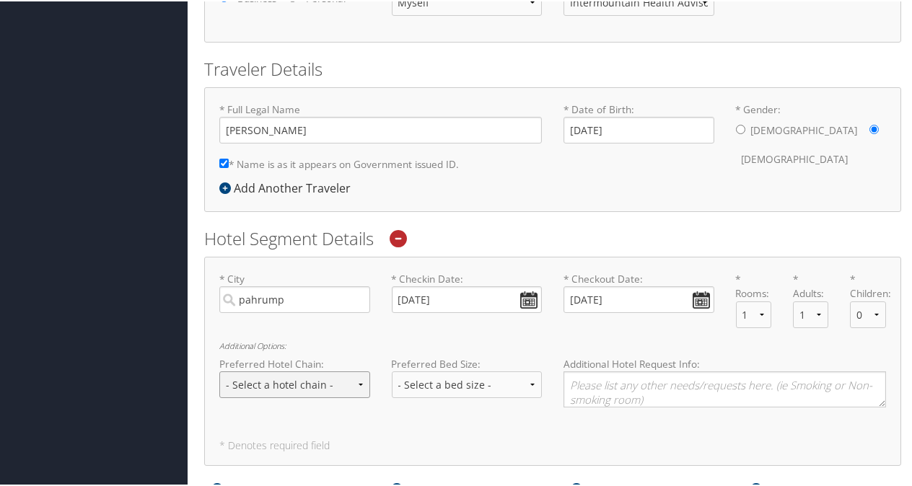
click at [300, 383] on select "- Select a hotel chain - Hyatt Mandarin Oriental Hilton Hotels Pullman Hotels M…" at bounding box center [294, 383] width 151 height 27
click at [487, 374] on select "- Select a bed size - Twin Full Queen King" at bounding box center [467, 383] width 151 height 27
select select "King"
click at [392, 370] on select "- Select a bed size - Twin Full Queen King" at bounding box center [467, 383] width 151 height 27
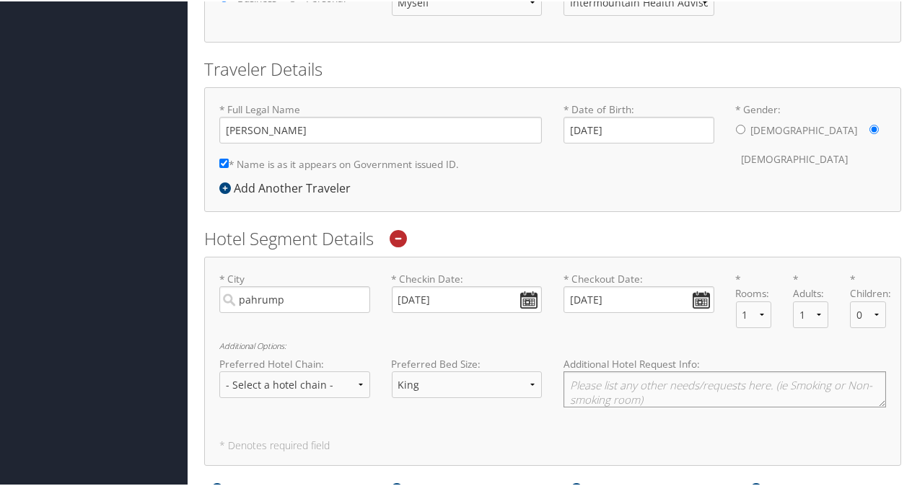
click at [607, 383] on textarea at bounding box center [725, 388] width 323 height 36
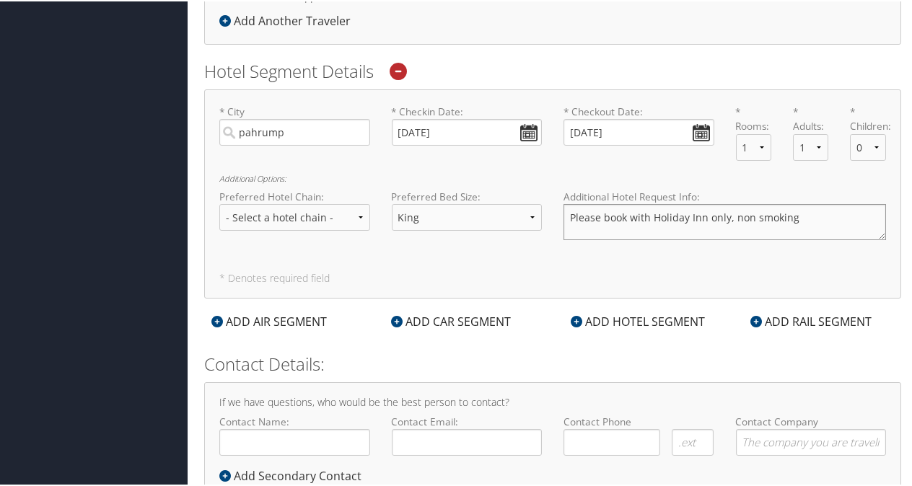
scroll to position [482, 0]
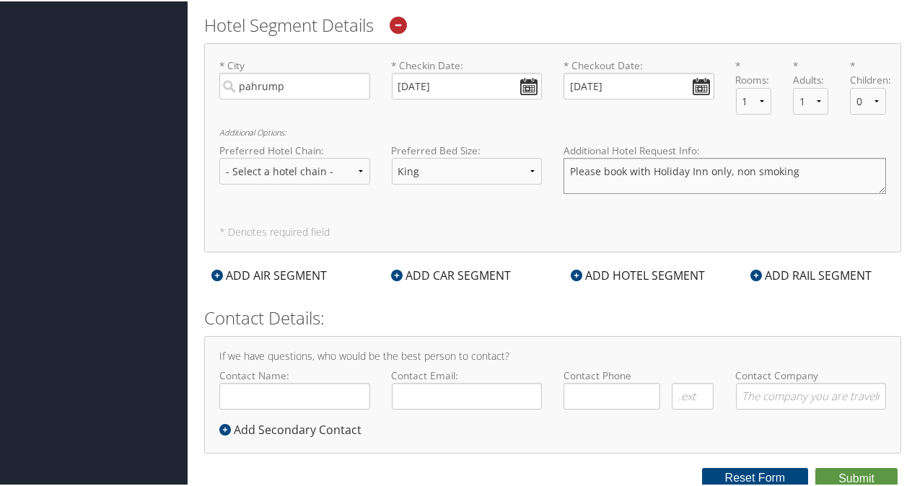
type textarea "Please book with Holiday Inn only, non smoking"
click at [298, 383] on input "Contact Name:" at bounding box center [294, 395] width 151 height 27
type input "v"
type input "[PERSON_NAME]"
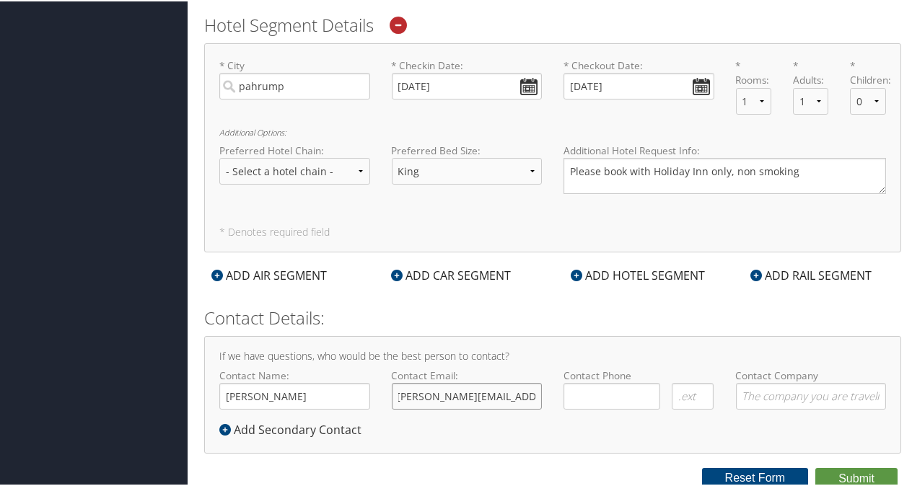
type input "[PERSON_NAME][EMAIL_ADDRESS][PERSON_NAME][DOMAIN_NAME]"
type input "[PHONE_NUMBER]"
click at [855, 473] on button "Submit" at bounding box center [857, 478] width 82 height 22
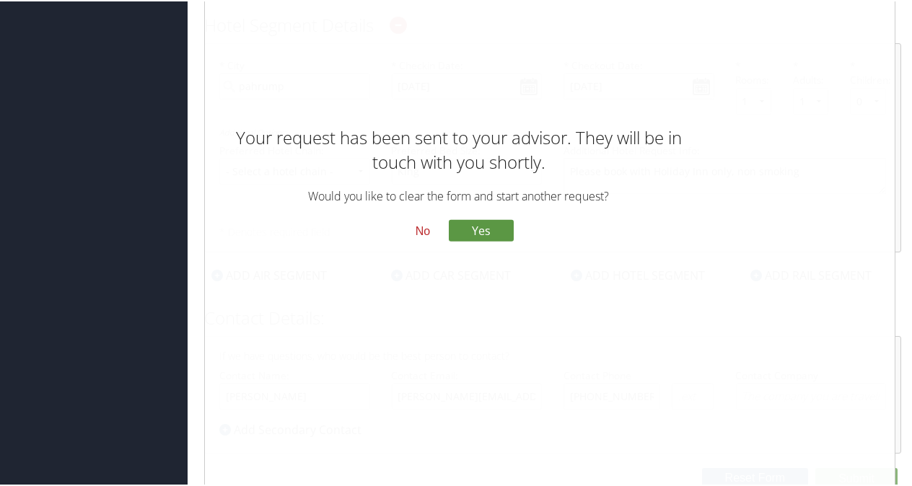
click at [421, 229] on button "No" at bounding box center [423, 229] width 38 height 25
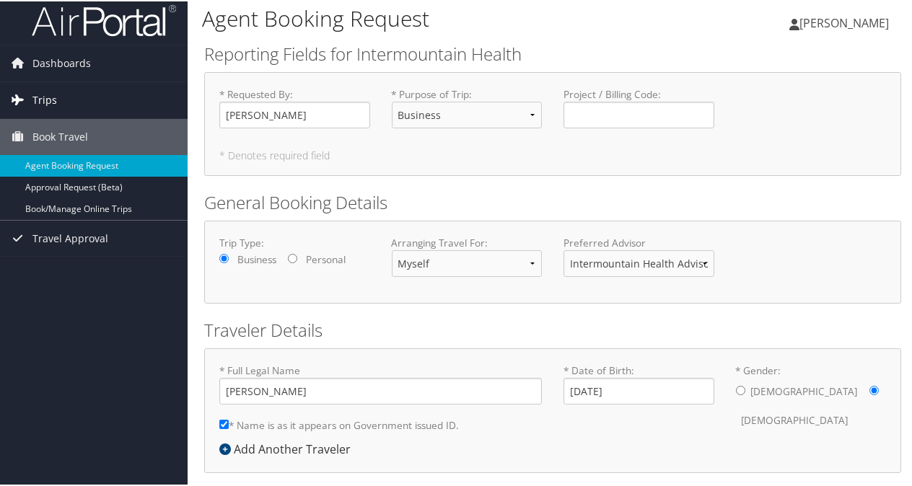
scroll to position [6, 0]
